Goal: Find specific page/section: Find specific page/section

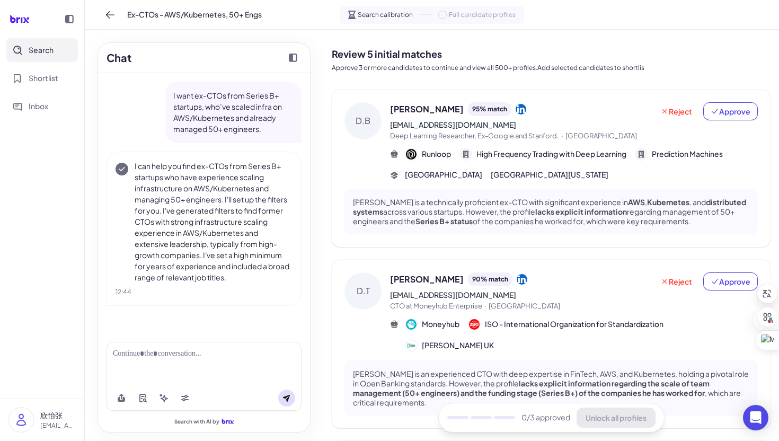
scroll to position [560, 0]
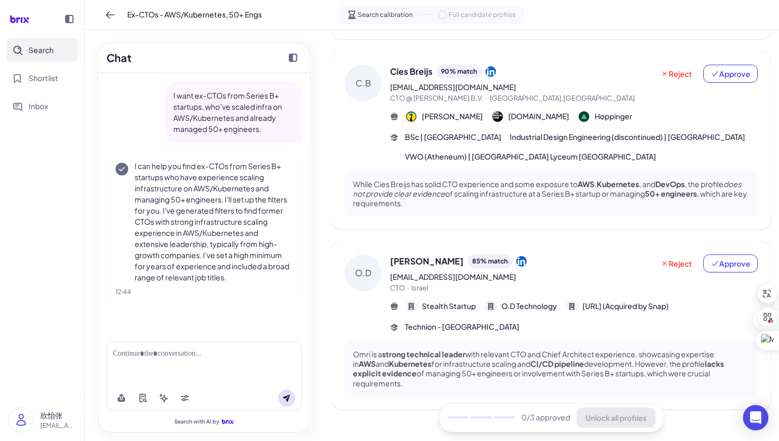
click at [107, 24] on div "Ex-CTOs - AWS/Kubernetes, 50+ Engs Search calibration Full candidate profiles" at bounding box center [432, 15] width 694 height 30
click at [107, 16] on icon at bounding box center [110, 15] width 11 height 11
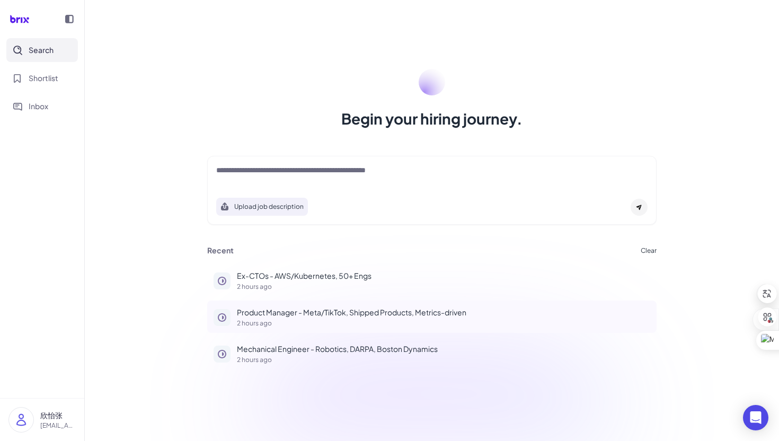
click at [305, 310] on p "Product Manager - Meta/TikTok, Shipped Products, Metrics-driven" at bounding box center [443, 312] width 413 height 11
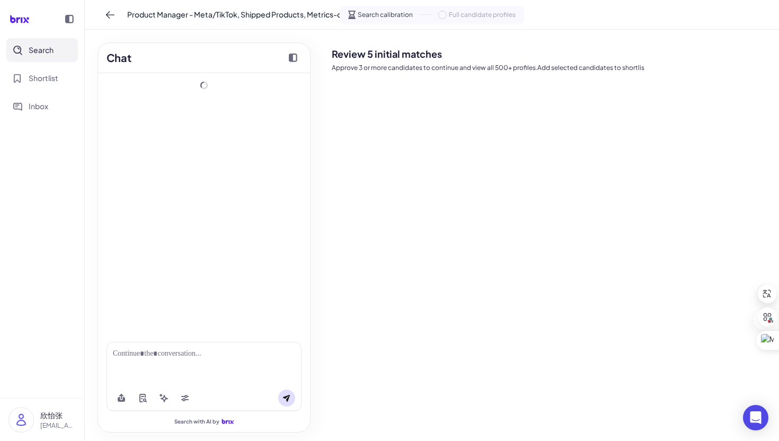
scroll to position [3, 0]
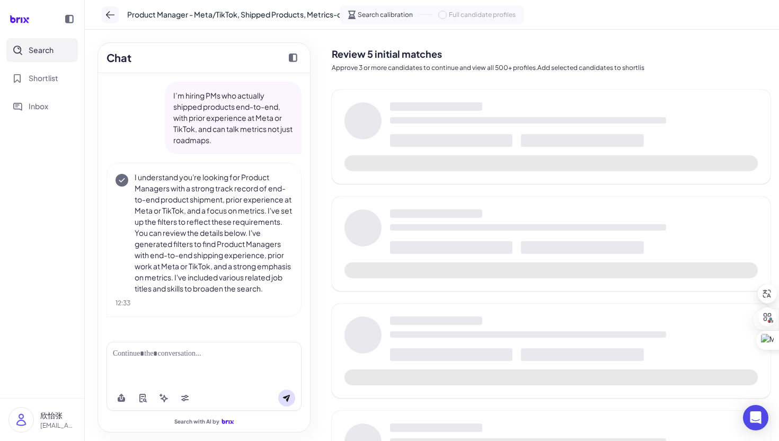
click at [105, 13] on icon at bounding box center [110, 15] width 11 height 11
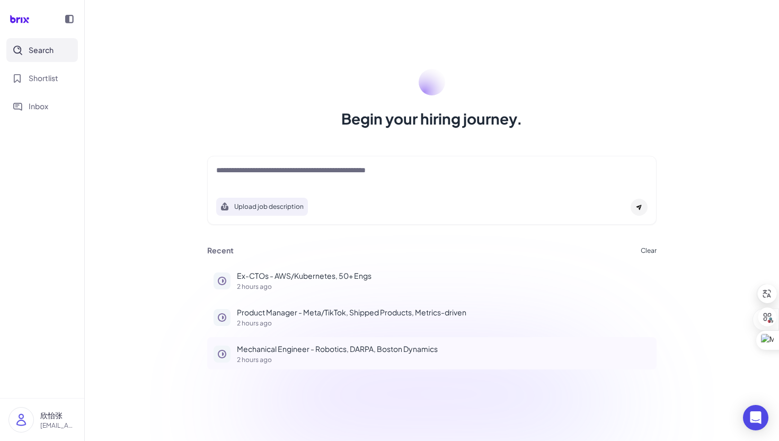
click at [327, 346] on p "Mechanical Engineer - Robotics, DARPA, Boston Dynamics" at bounding box center [443, 348] width 413 height 11
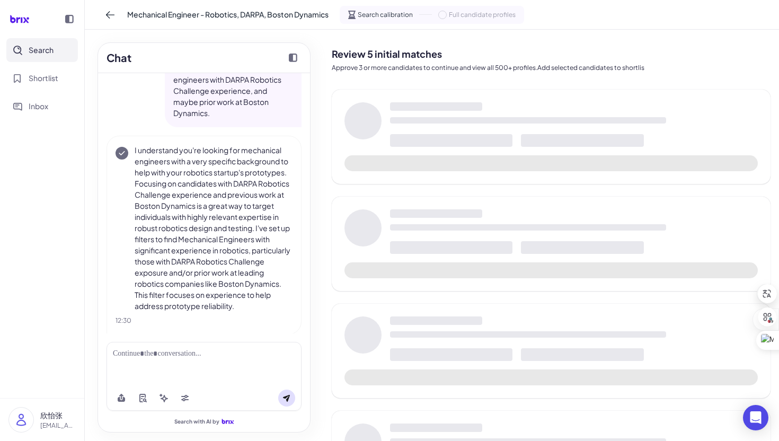
scroll to position [59, 0]
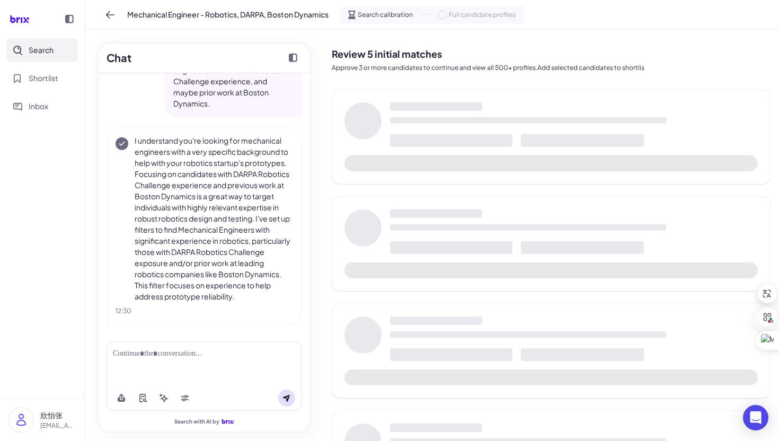
click at [176, 142] on p "I understand you're looking for mechanical engineers with a very specific backg…" at bounding box center [214, 218] width 158 height 167
